Goal: Find specific page/section: Find specific page/section

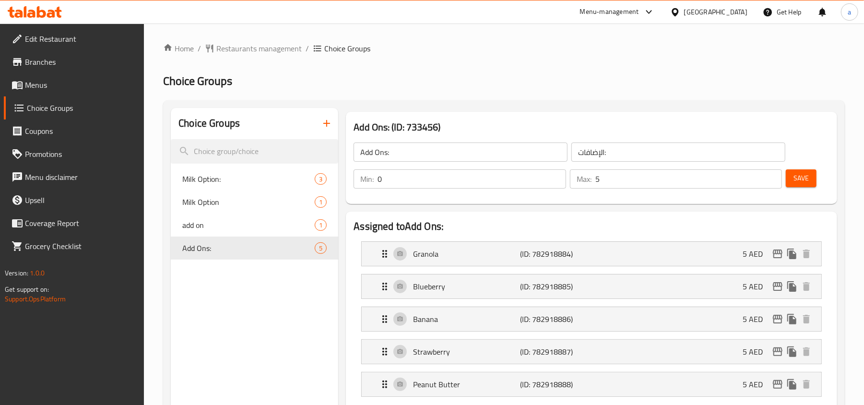
click at [703, 15] on div "[GEOGRAPHIC_DATA]" at bounding box center [715, 12] width 63 height 11
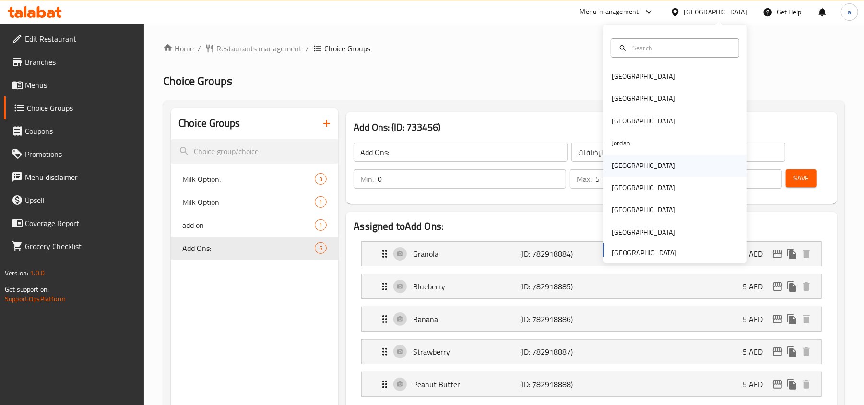
click at [627, 162] on div "[GEOGRAPHIC_DATA]" at bounding box center [643, 165] width 79 height 22
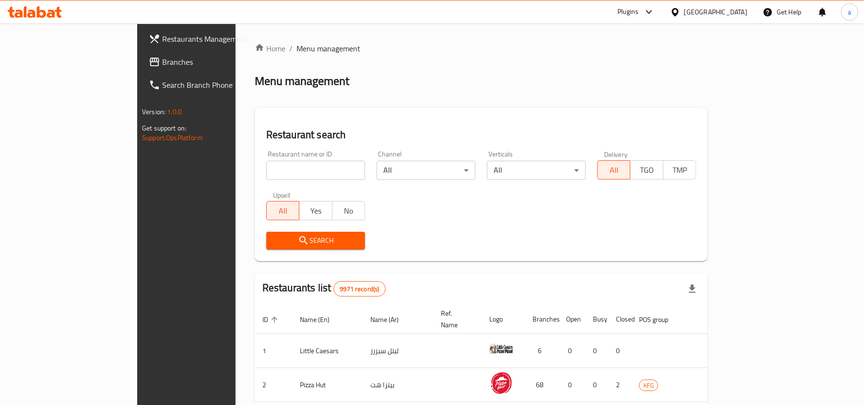
click at [141, 50] on link "Branches" at bounding box center [211, 61] width 141 height 23
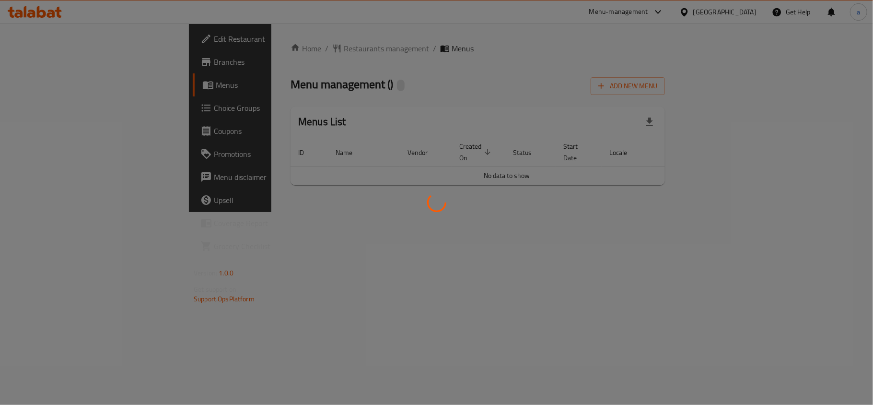
click at [450, 99] on div at bounding box center [436, 202] width 873 height 405
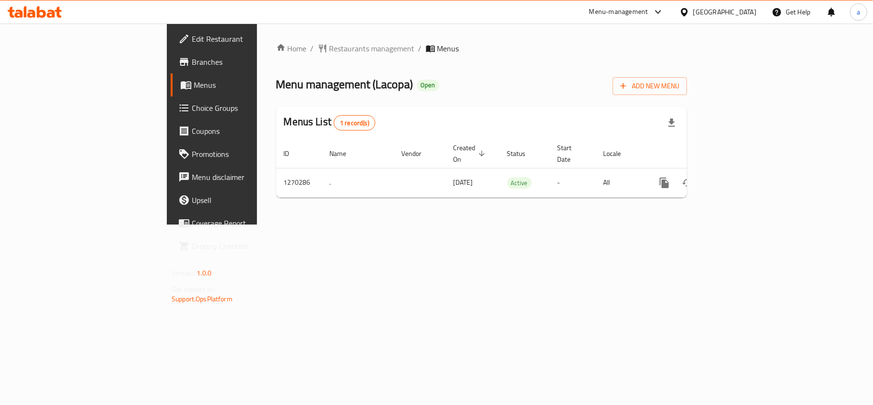
click at [471, 43] on ol "Home / Restaurants management / Menus" at bounding box center [481, 49] width 411 height 12
